Goal: Task Accomplishment & Management: Use online tool/utility

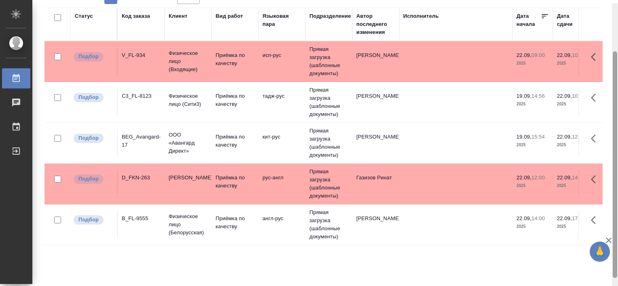
scroll to position [65, 0]
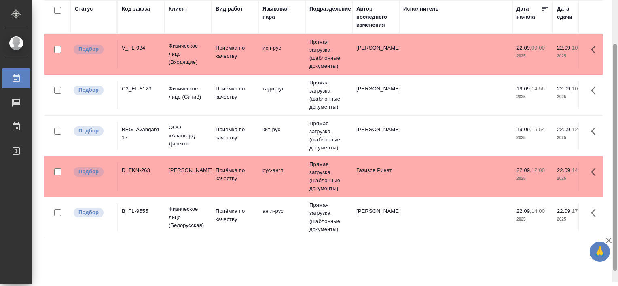
drag, startPoint x: 615, startPoint y: 105, endPoint x: 618, endPoint y: 157, distance: 51.9
click at [618, 157] on html "🙏 .cls-1 fill:#fff; AWATERA Tretyakova Valeriya Работы 0 Чаты График Выйти Рабо…" at bounding box center [309, 143] width 618 height 286
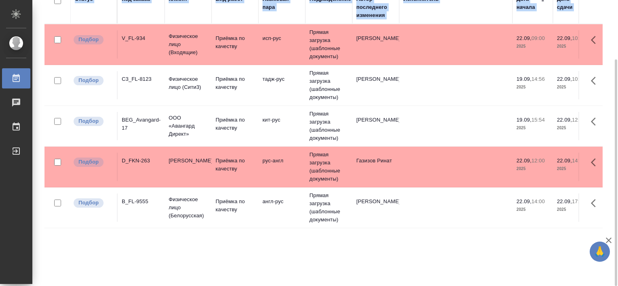
drag, startPoint x: 618, startPoint y: 157, endPoint x: 607, endPoint y: 118, distance: 40.3
click at [607, 118] on div "Работы Стандартные настройки Статус Вид работ Подразделение 1 1 из 1 страниц Ст…" at bounding box center [325, 143] width 586 height 286
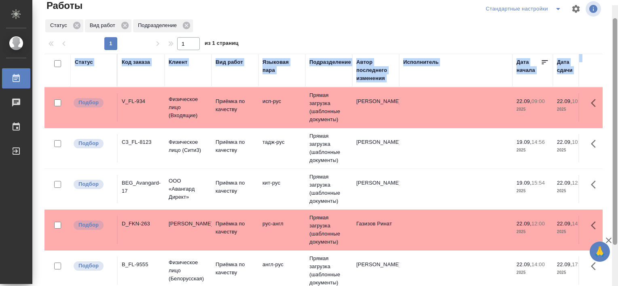
drag, startPoint x: 617, startPoint y: 151, endPoint x: 615, endPoint y: 102, distance: 49.4
click at [615, 102] on div at bounding box center [615, 131] width 4 height 227
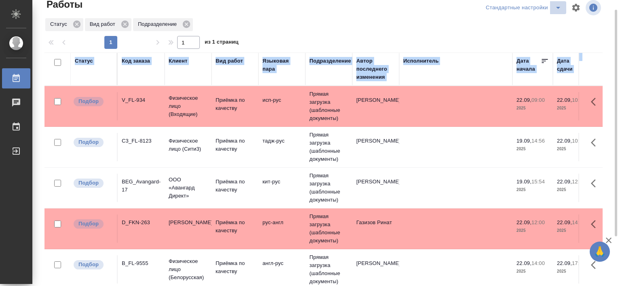
click at [557, 7] on icon "split button" at bounding box center [558, 8] width 4 height 2
click at [517, 16] on li "В работе" at bounding box center [525, 11] width 83 height 13
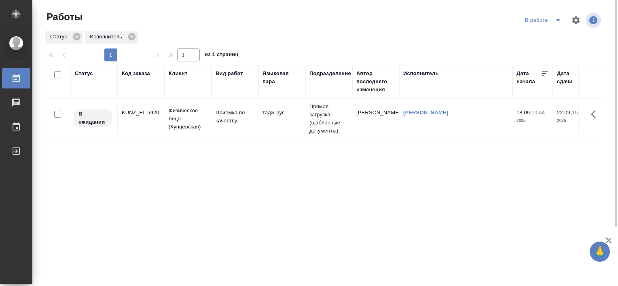
click at [144, 110] on div "KUNZ_FL-5920" at bounding box center [141, 113] width 39 height 8
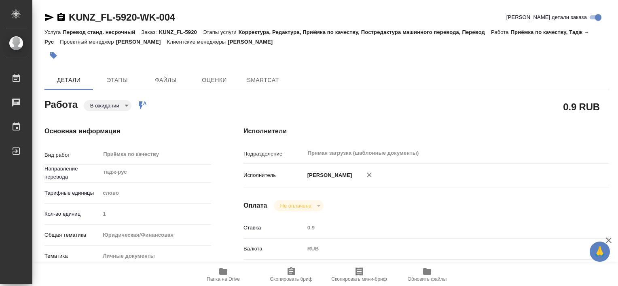
type textarea "x"
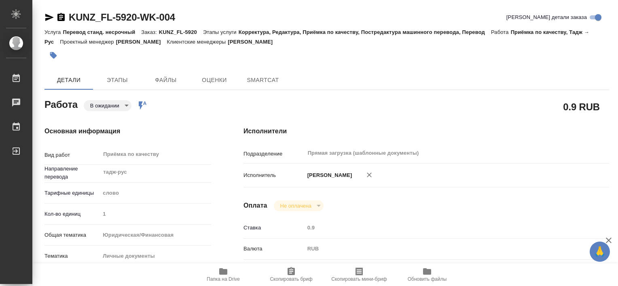
type textarea "x"
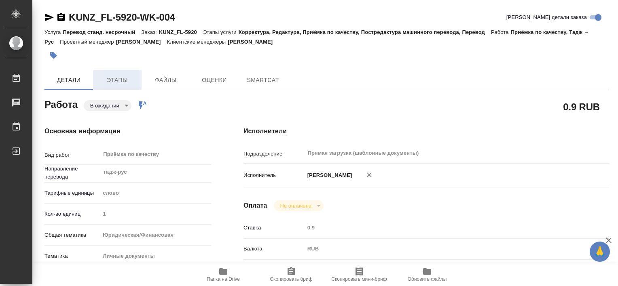
type textarea "x"
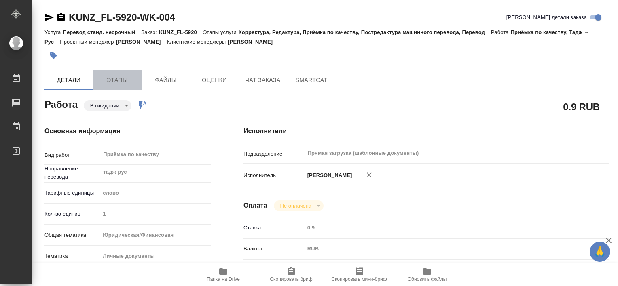
click at [123, 73] on button "Этапы" at bounding box center [117, 79] width 49 height 19
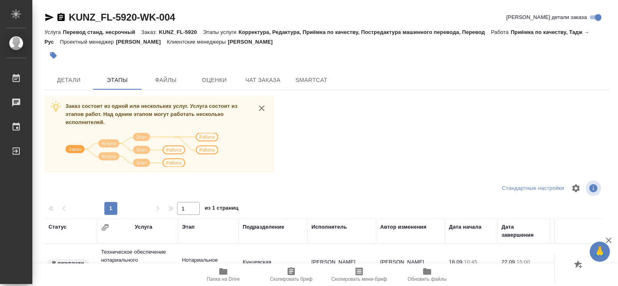
drag, startPoint x: 447, startPoint y: 106, endPoint x: 437, endPoint y: 82, distance: 26.4
click at [447, 106] on div "Заказ состоит из одной или нескольких услуг. Услуга состоит из этапов работ. На…" at bounding box center [326, 249] width 565 height 304
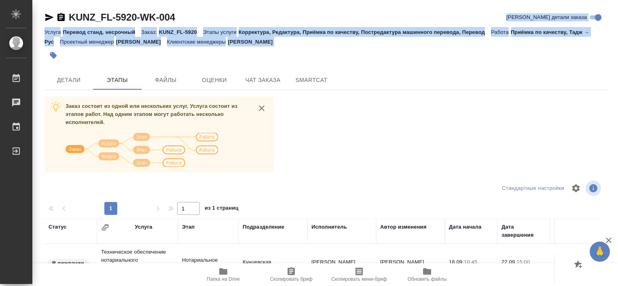
drag, startPoint x: 442, startPoint y: 32, endPoint x: 415, endPoint y: -21, distance: 59.5
click at [415, 0] on html "🙏 .cls-1 fill:#fff; AWATERA Tretyakova Valeriya Работы 0 Чаты График Выйти KUNZ…" at bounding box center [309, 143] width 618 height 286
click at [410, 131] on div "Заказ состоит из одной или нескольких услуг. Услуга состоит из этапов работ. На…" at bounding box center [326, 249] width 565 height 304
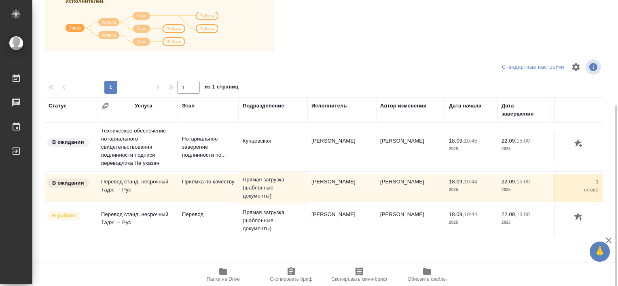
scroll to position [135, 0]
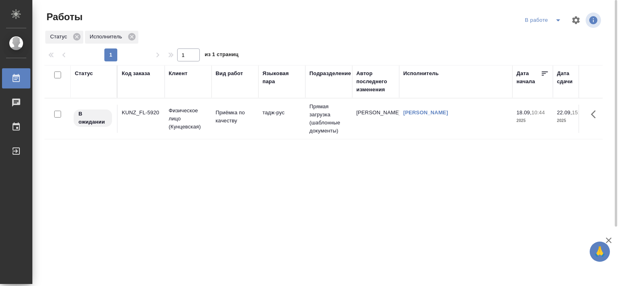
click at [143, 115] on div "KUNZ_FL-5920" at bounding box center [141, 113] width 39 height 8
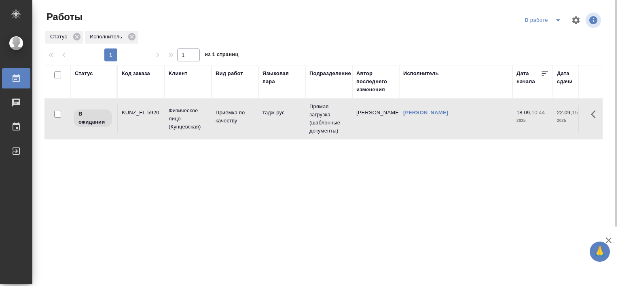
click at [143, 115] on div "KUNZ_FL-5920" at bounding box center [141, 113] width 39 height 8
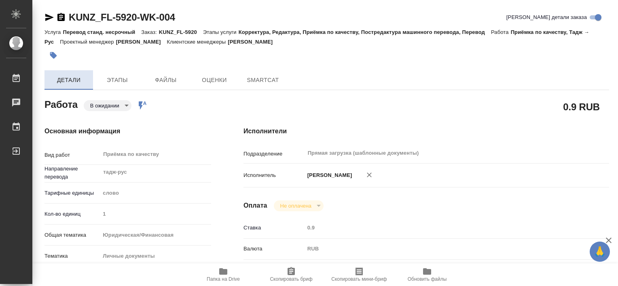
type textarea "x"
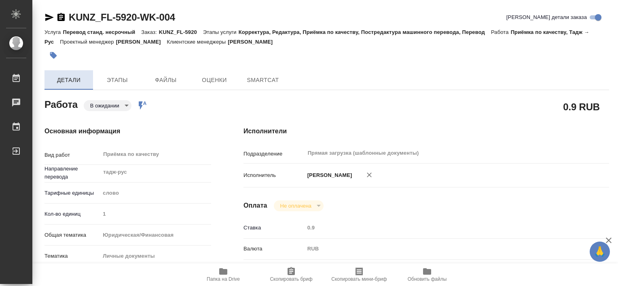
type textarea "x"
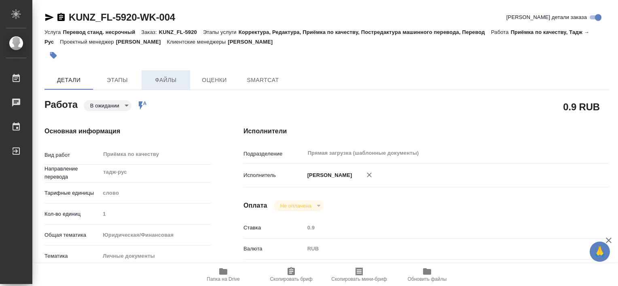
type textarea "x"
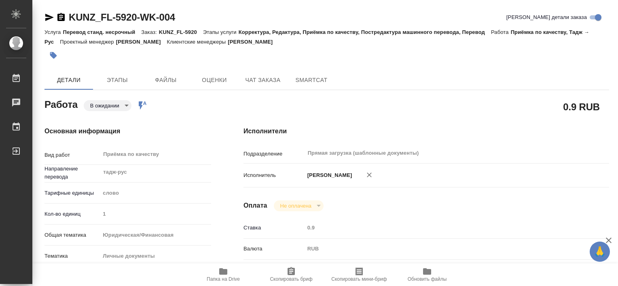
type textarea "x"
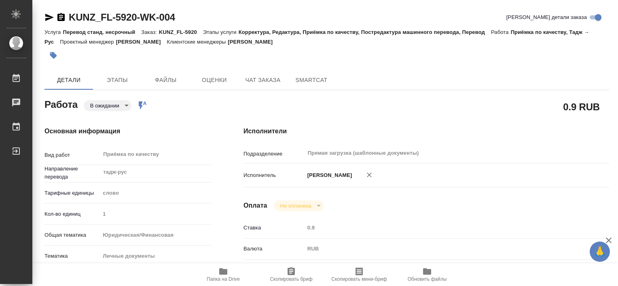
type textarea "x"
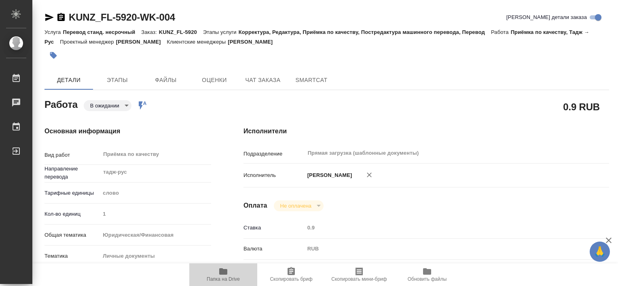
click at [231, 278] on span "Папка на Drive" at bounding box center [223, 280] width 33 height 6
type textarea "x"
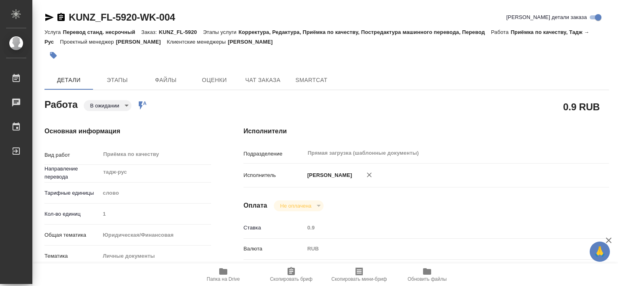
type textarea "x"
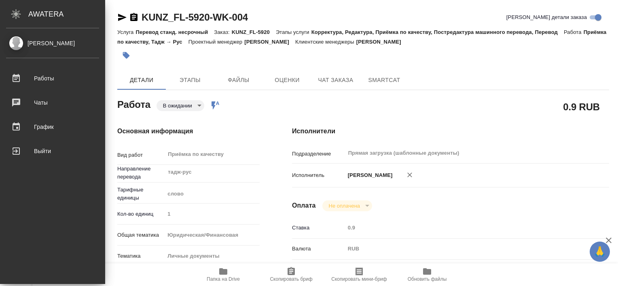
type textarea "x"
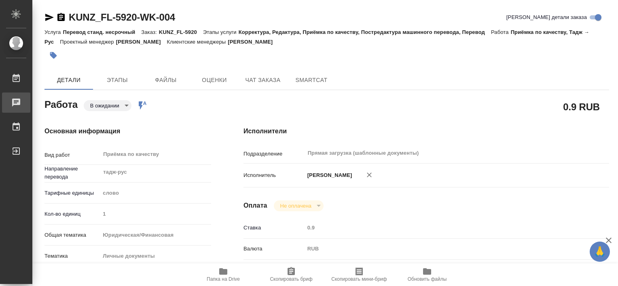
type textarea "x"
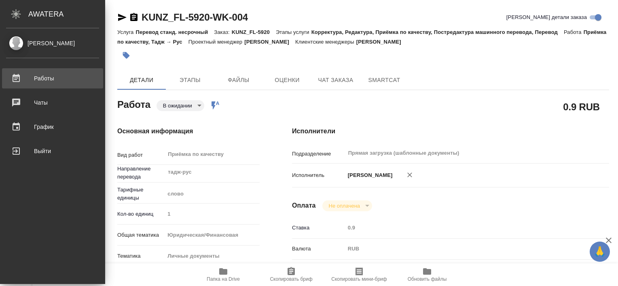
click at [47, 84] on div "Работы" at bounding box center [52, 78] width 93 height 12
type textarea "x"
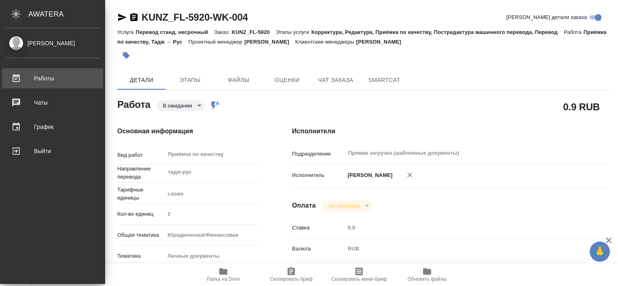
type textarea "x"
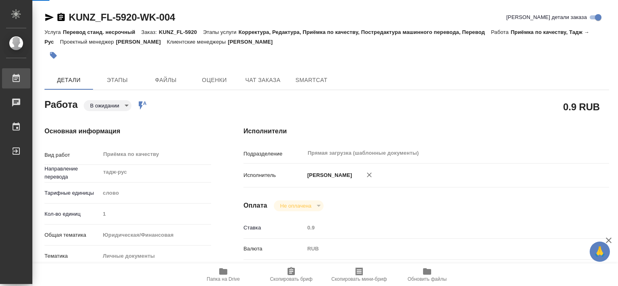
type textarea "x"
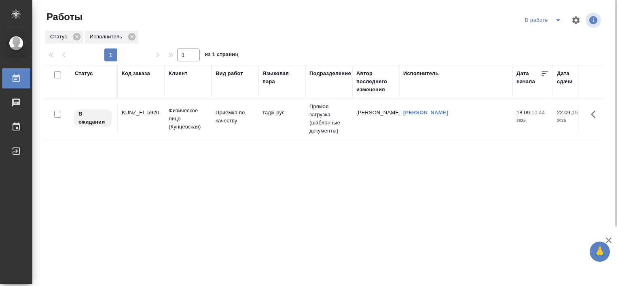
click at [140, 113] on div "KUNZ_FL-5920" at bounding box center [141, 113] width 39 height 8
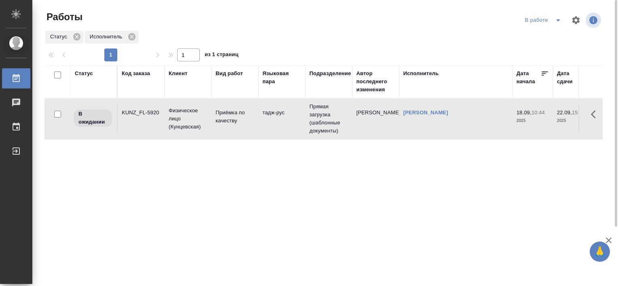
click at [141, 114] on div "KUNZ_FL-5920" at bounding box center [141, 113] width 39 height 8
click at [146, 113] on div "KUNZ_FL-5920" at bounding box center [141, 113] width 39 height 8
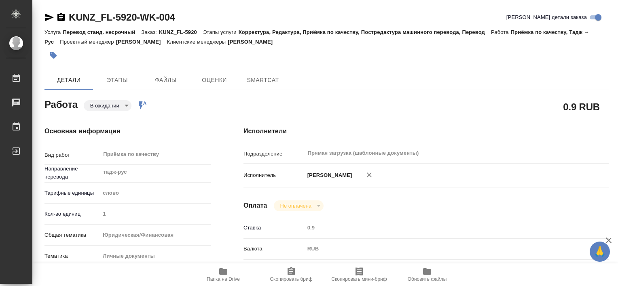
type textarea "x"
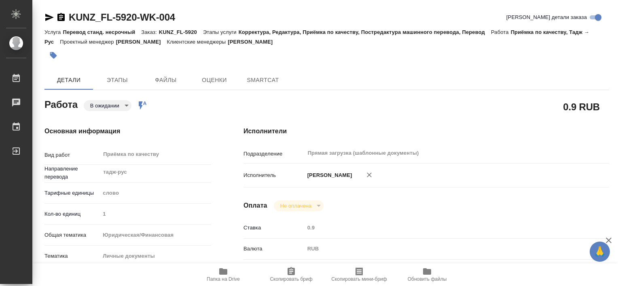
type textarea "x"
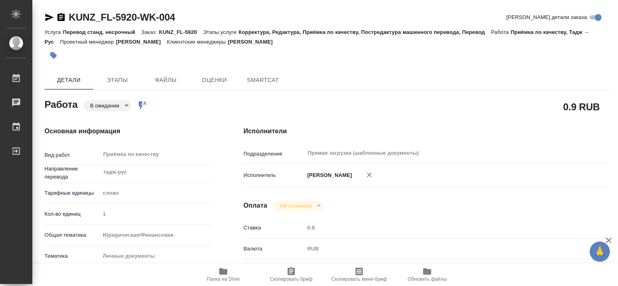
type textarea "x"
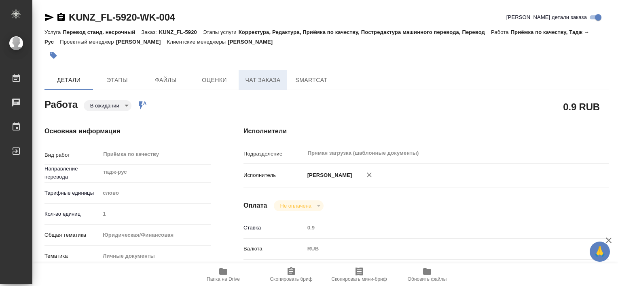
type textarea "x"
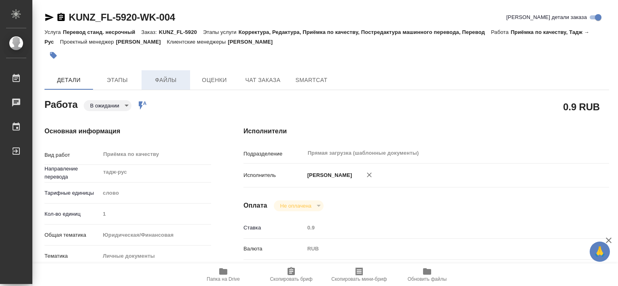
type textarea "x"
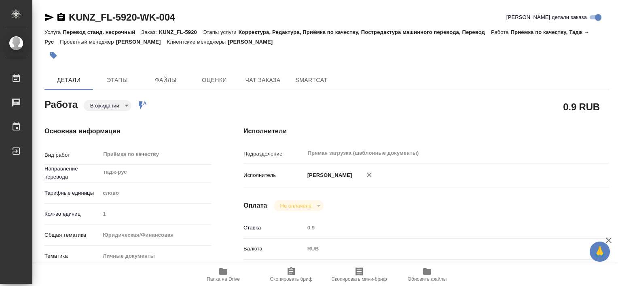
click at [233, 277] on span "Папка на Drive" at bounding box center [223, 280] width 33 height 6
